Goal: Use online tool/utility

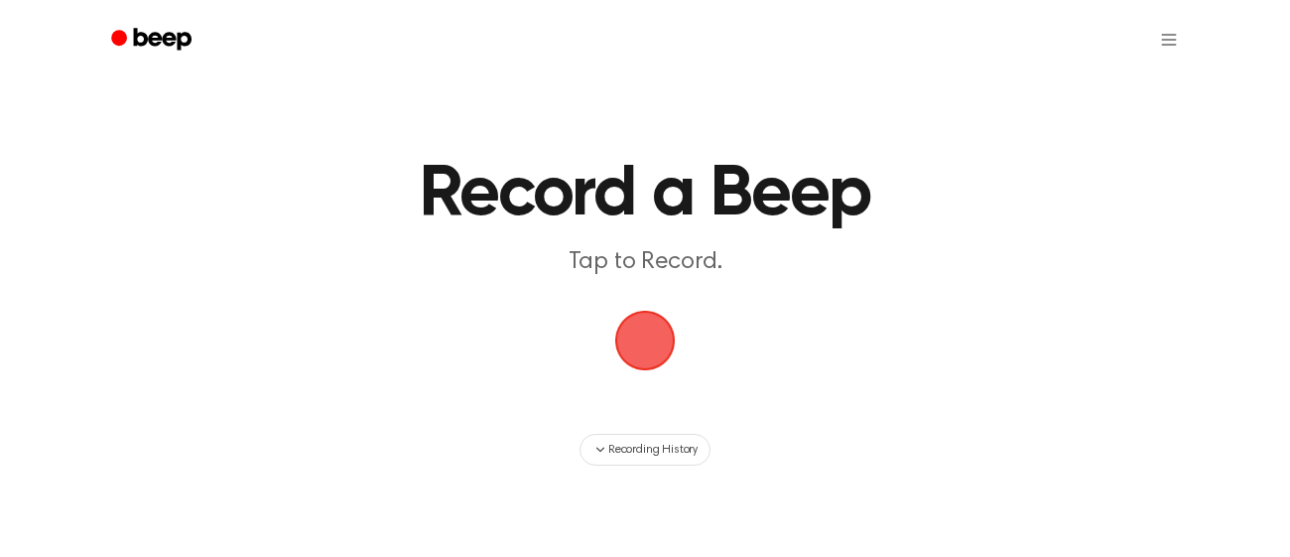
click at [646, 332] on span "button" at bounding box center [645, 341] width 56 height 56
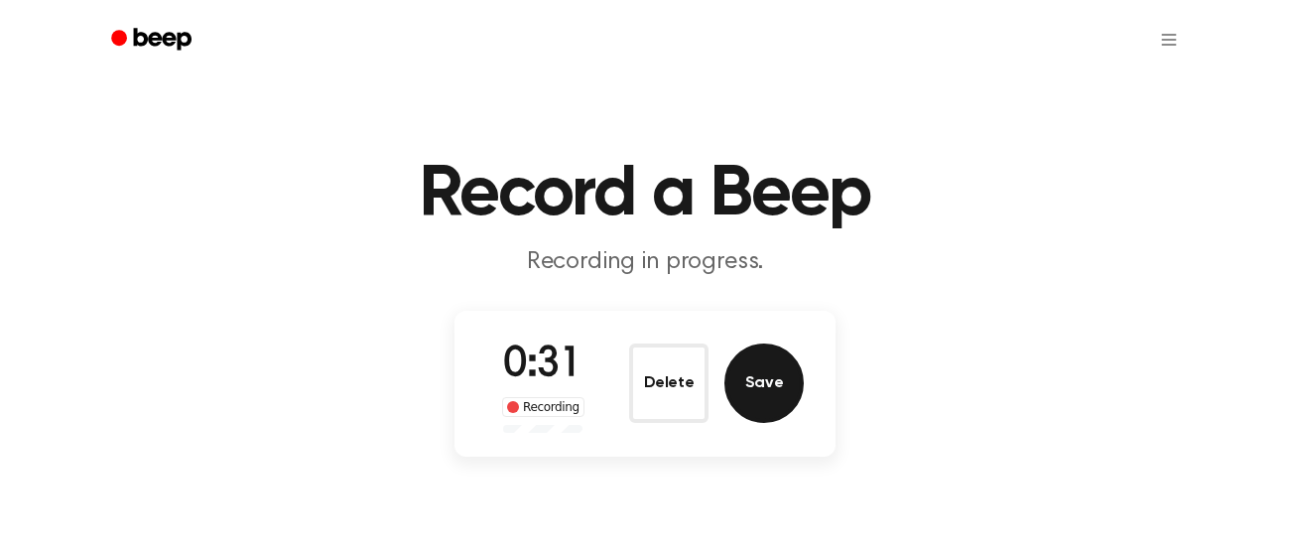
click at [766, 367] on button "Save" at bounding box center [763, 382] width 79 height 79
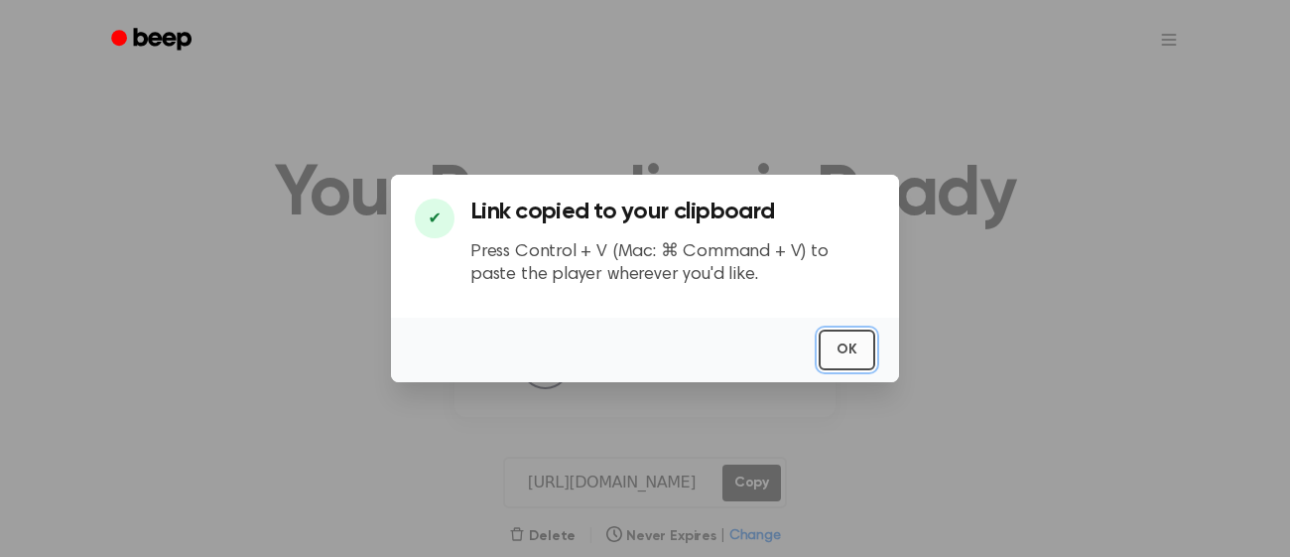
click at [847, 339] on button "OK" at bounding box center [847, 349] width 57 height 41
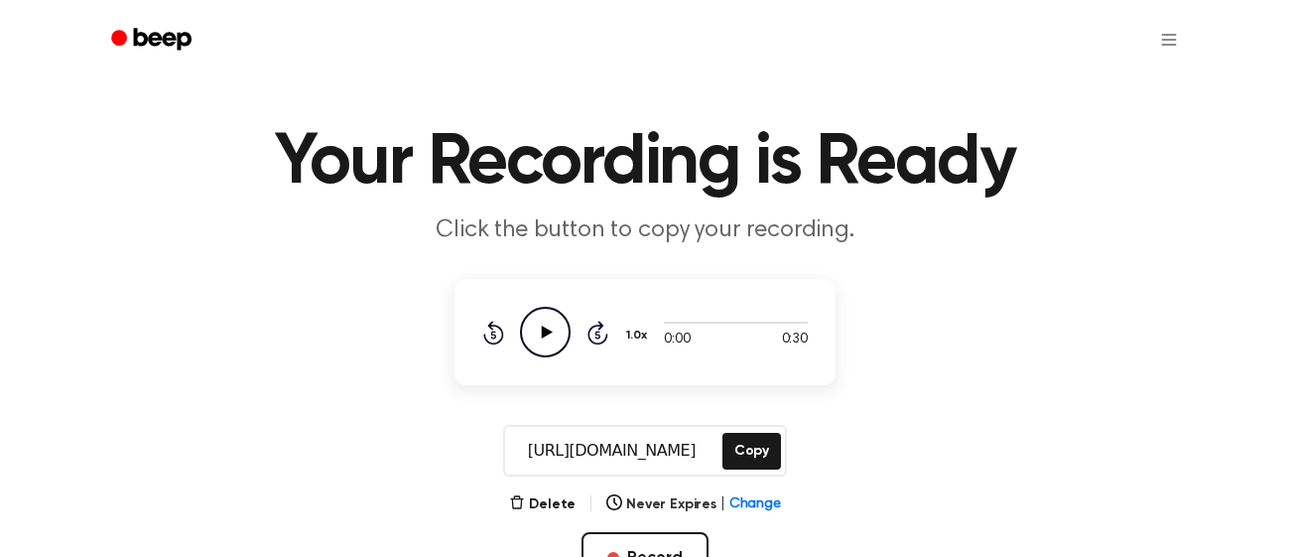
scroll to position [25, 0]
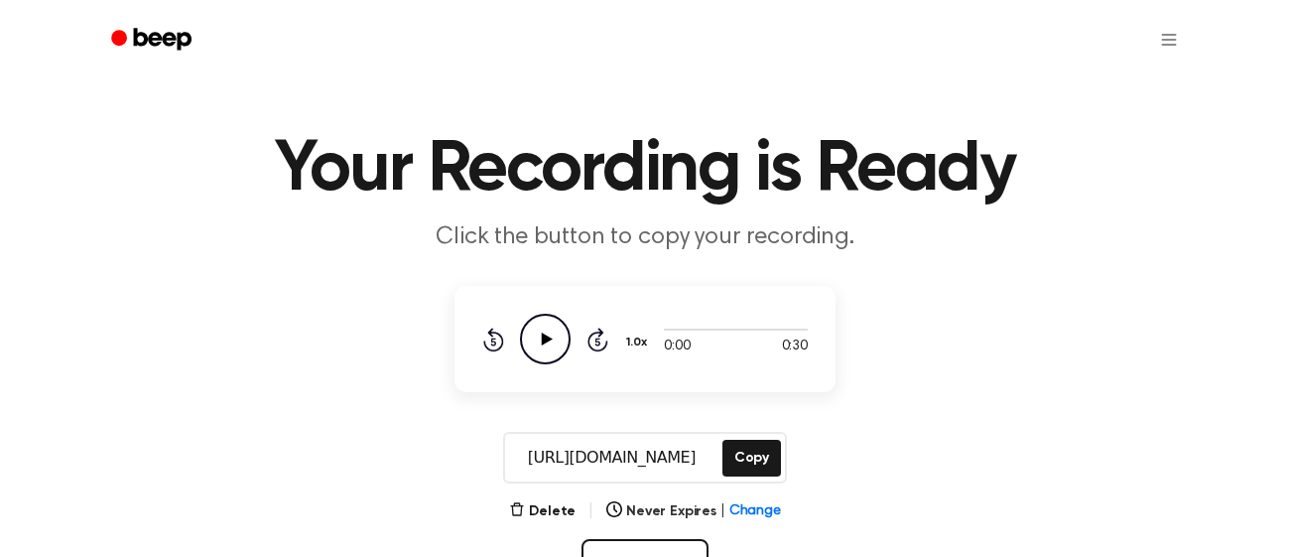
click at [529, 344] on icon "Play Audio" at bounding box center [545, 339] width 51 height 51
click at [708, 177] on h1 "Your Recording is Ready" at bounding box center [645, 169] width 1016 height 71
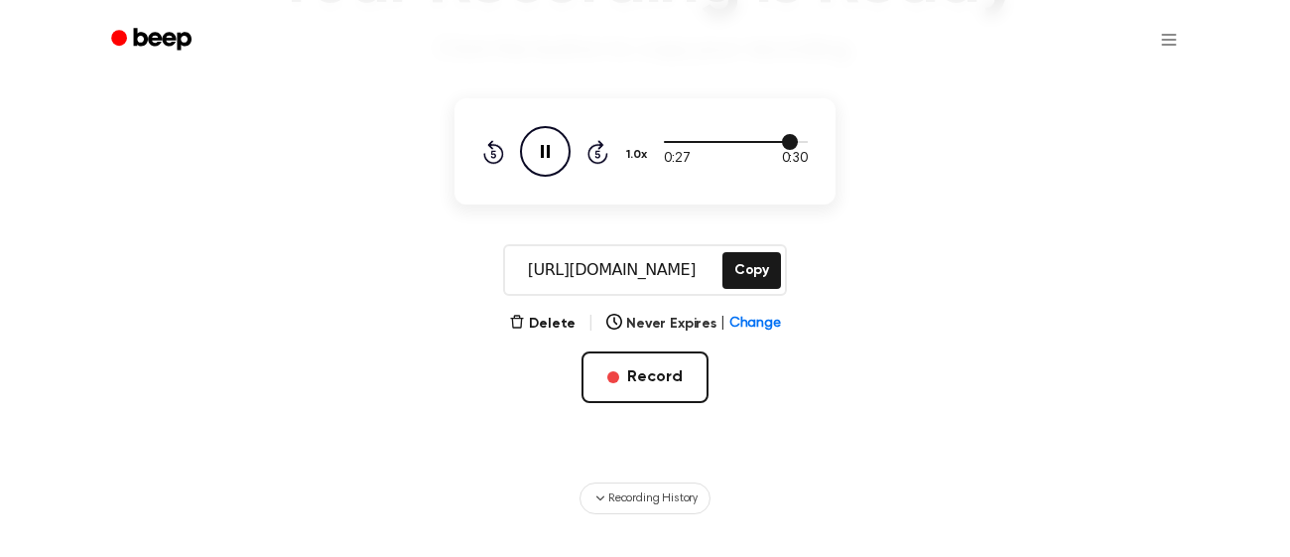
scroll to position [203, 0]
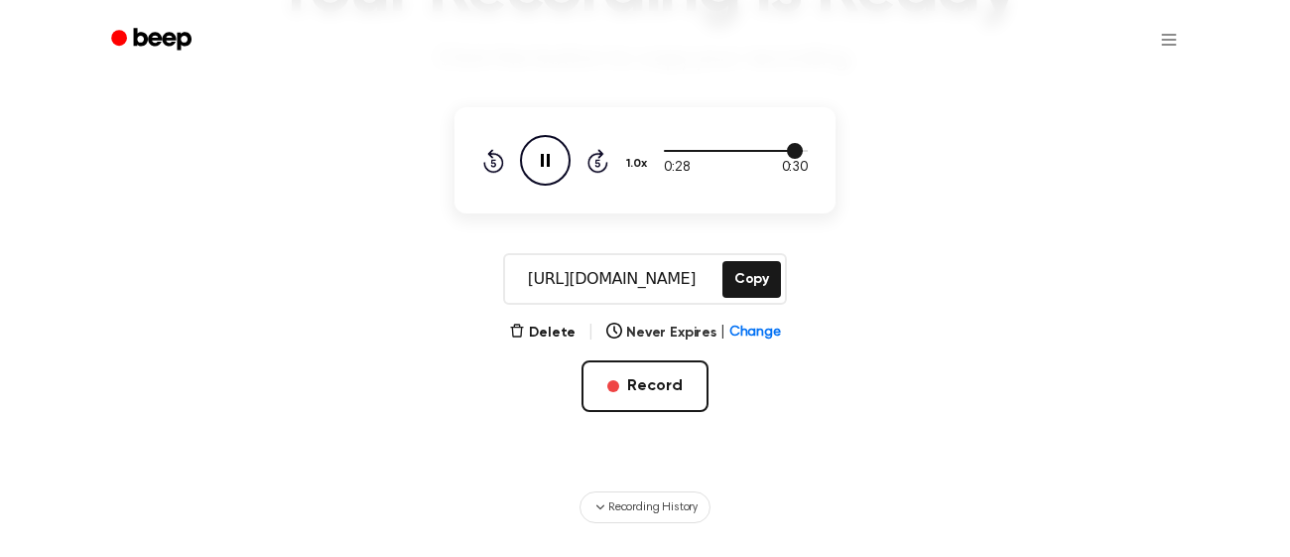
click at [759, 145] on div at bounding box center [736, 150] width 144 height 16
click at [755, 278] on button "Copy" at bounding box center [751, 278] width 59 height 37
click at [553, 151] on icon "Play Audio" at bounding box center [545, 159] width 51 height 51
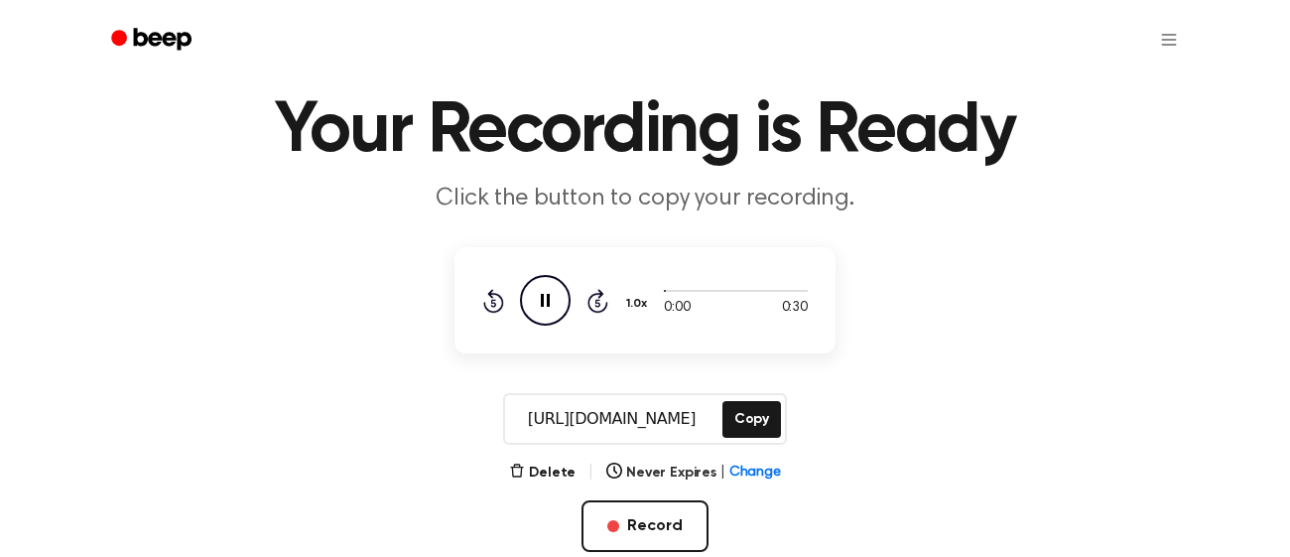
scroll to position [63, 0]
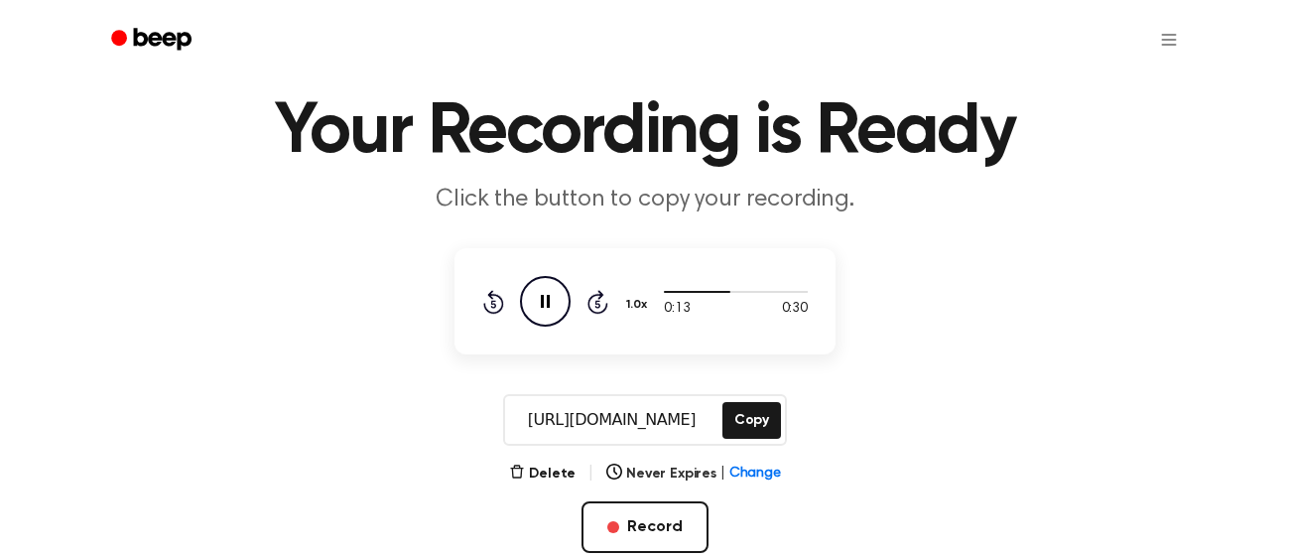
click at [545, 305] on icon "Pause Audio" at bounding box center [545, 301] width 51 height 51
